Goal: Information Seeking & Learning: Learn about a topic

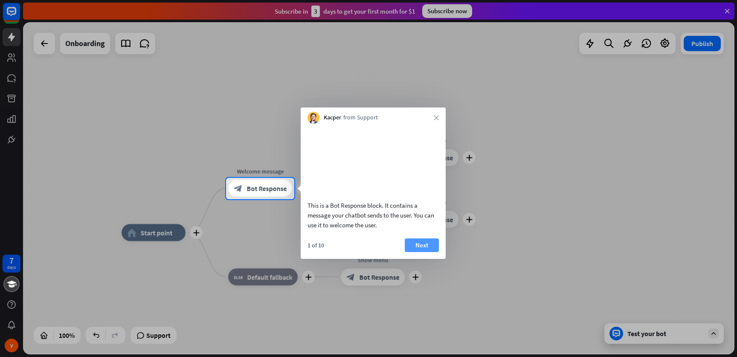
click at [431, 252] on button "Next" at bounding box center [422, 246] width 34 height 14
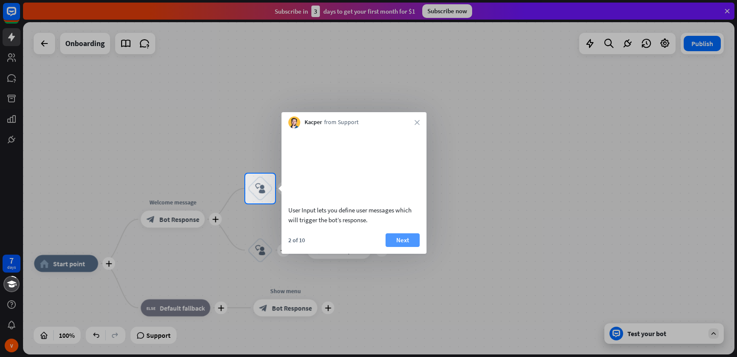
click at [404, 247] on button "Next" at bounding box center [403, 240] width 34 height 14
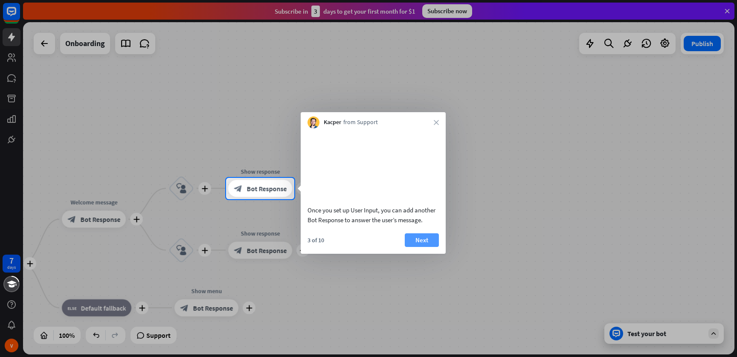
click at [420, 247] on button "Next" at bounding box center [422, 240] width 34 height 14
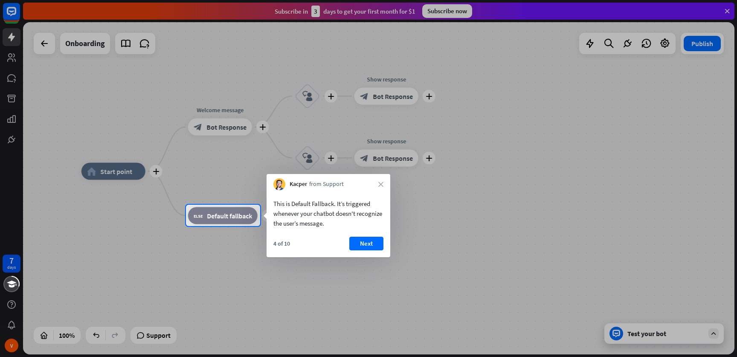
click at [490, 211] on div at bounding box center [368, 178] width 737 height 357
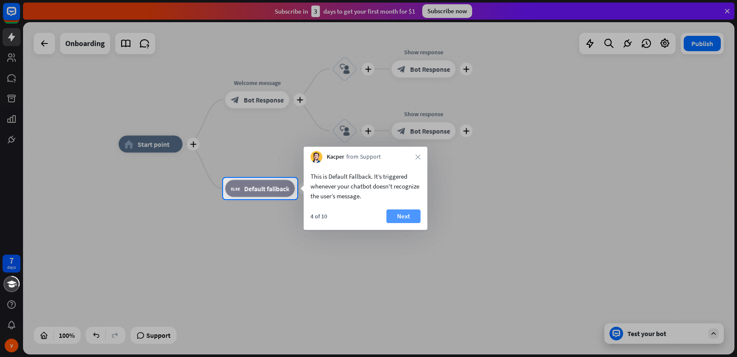
click at [402, 219] on button "Next" at bounding box center [404, 216] width 34 height 14
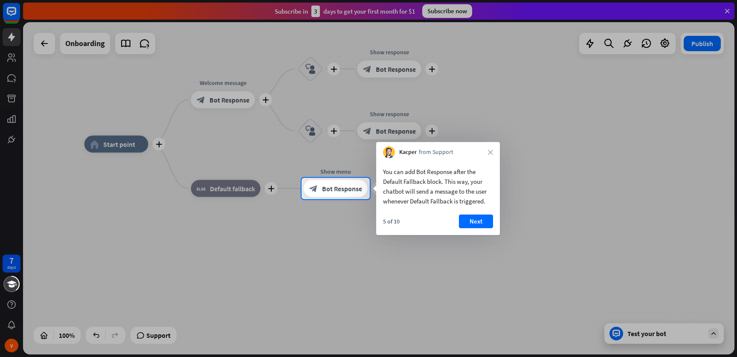
click at [394, 233] on body "7 days V close Product Help First steps Get started with ChatBot Help Center Fo…" at bounding box center [368, 178] width 737 height 357
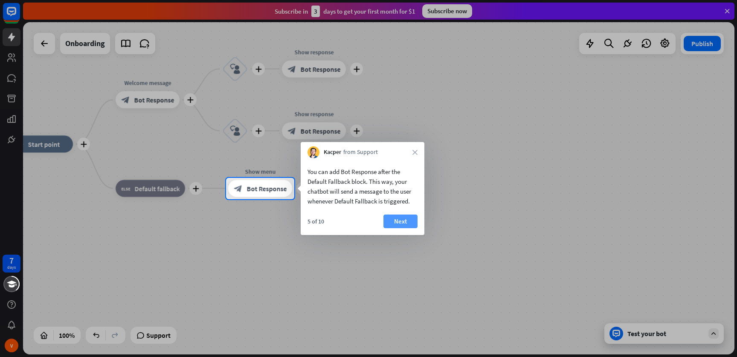
click at [390, 220] on button "Next" at bounding box center [401, 222] width 34 height 14
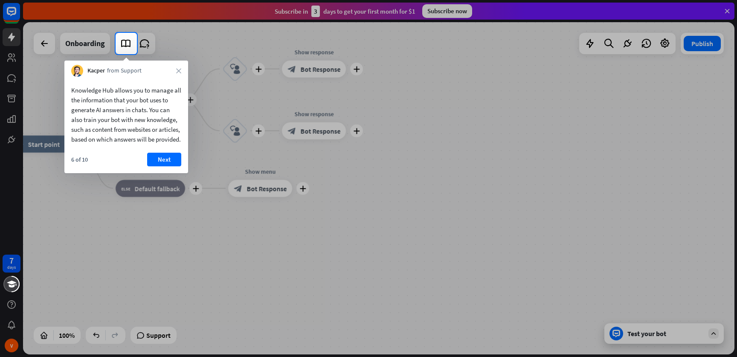
click at [105, 126] on body "7 days V close Product Help First steps Get started with ChatBot Help Center Fo…" at bounding box center [368, 178] width 737 height 357
click at [163, 163] on button "Next" at bounding box center [164, 160] width 34 height 14
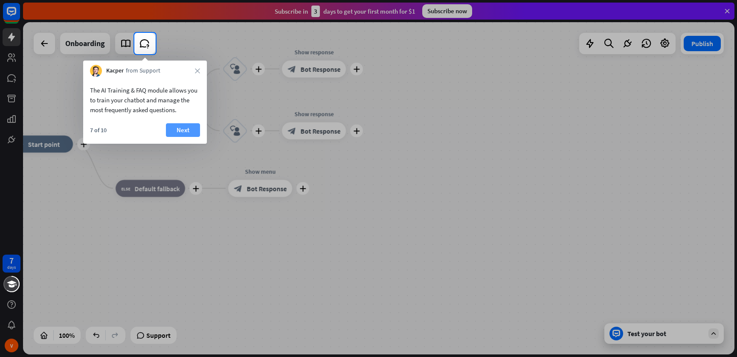
click at [186, 132] on button "Next" at bounding box center [183, 130] width 34 height 14
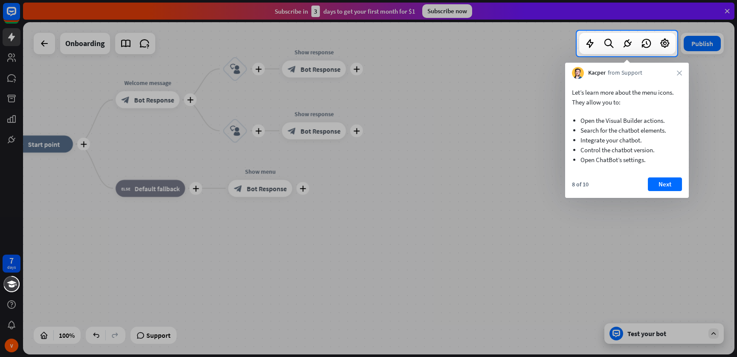
drag, startPoint x: 191, startPoint y: 213, endPoint x: 254, endPoint y: 220, distance: 63.5
click at [254, 219] on div at bounding box center [368, 206] width 737 height 301
click at [678, 186] on button "Next" at bounding box center [665, 184] width 34 height 14
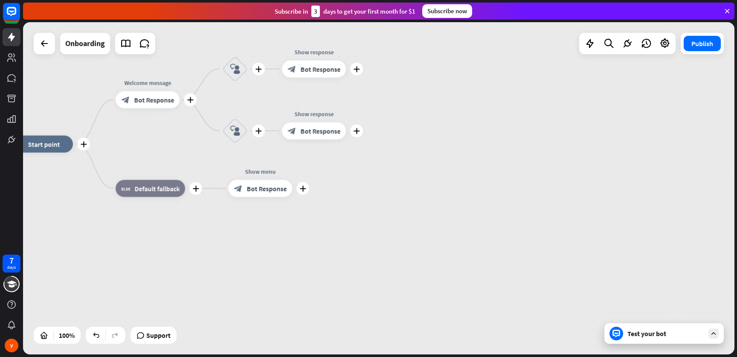
click at [601, 186] on div "7 days V close Product Help First steps Get started with ChatBot Help Center Fo…" at bounding box center [368, 178] width 737 height 357
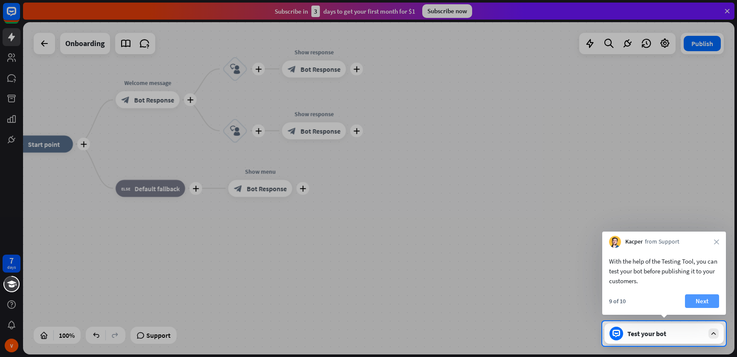
click at [699, 302] on button "Next" at bounding box center [702, 301] width 34 height 14
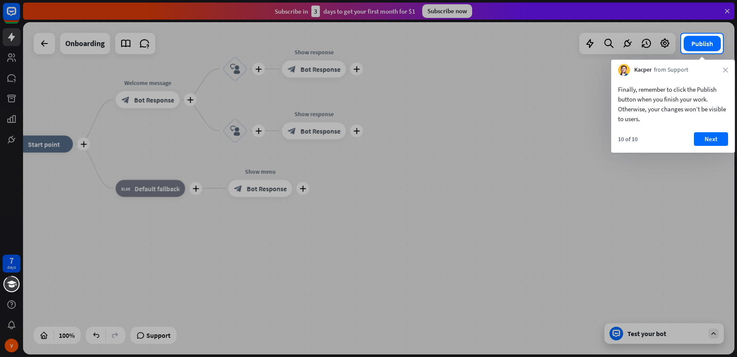
click at [520, 224] on div at bounding box center [368, 205] width 737 height 304
click at [695, 142] on button "Next" at bounding box center [711, 139] width 34 height 14
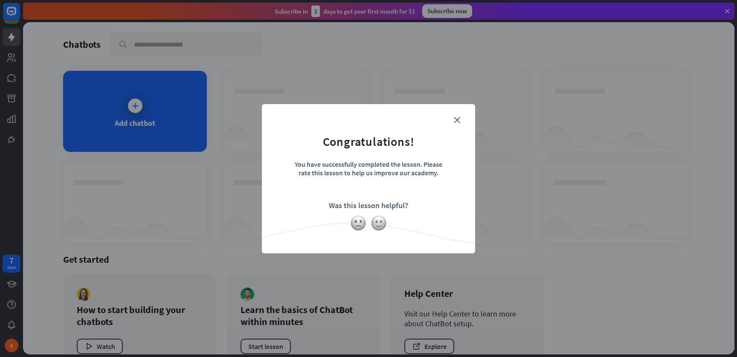
click at [416, 167] on div "close Congratulations! You have successfully completed the lesson. Please rate …" at bounding box center [368, 178] width 737 height 357
click at [459, 122] on icon "close" at bounding box center [457, 120] width 6 height 6
